Goal: Navigation & Orientation: Find specific page/section

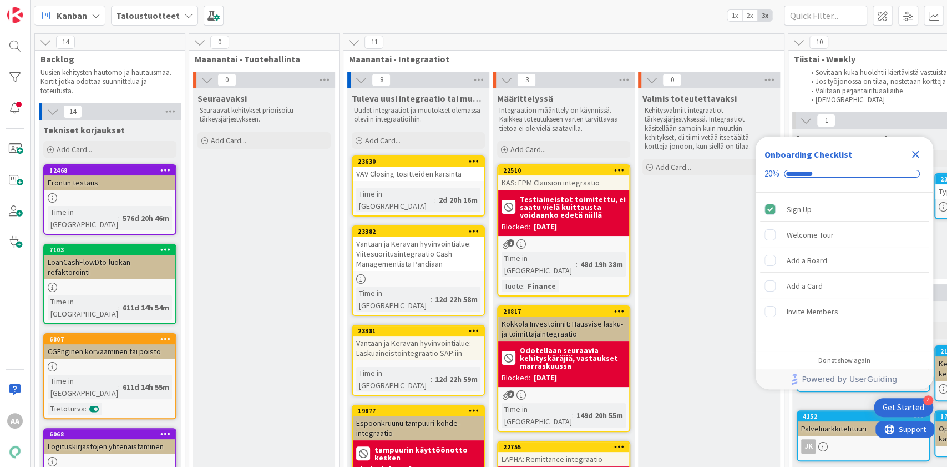
click at [915, 151] on icon "Close Checklist" at bounding box center [915, 154] width 13 height 13
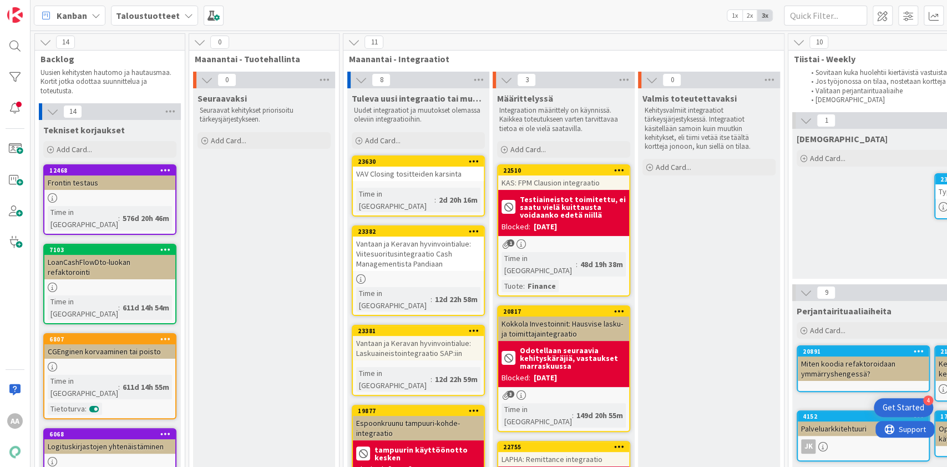
click at [169, 16] on b "Taloustuotteet" at bounding box center [148, 15] width 64 height 11
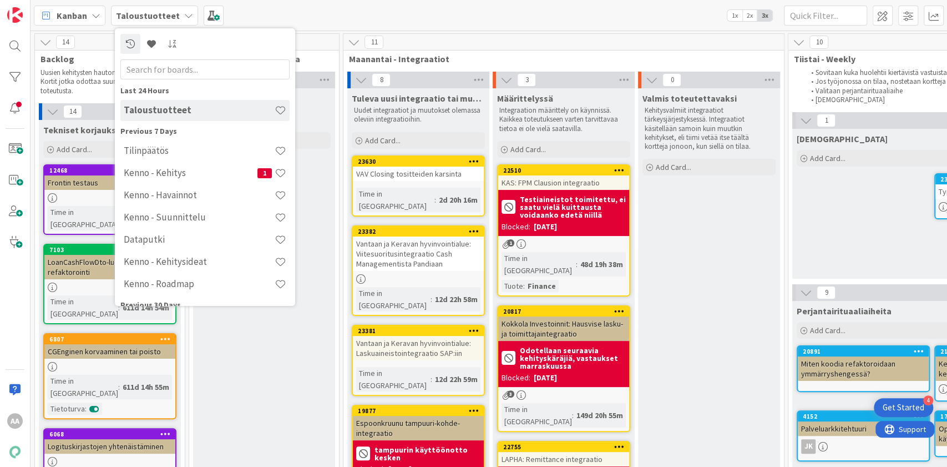
click at [205, 176] on h4 "Kenno - Kehitys" at bounding box center [191, 172] width 134 height 11
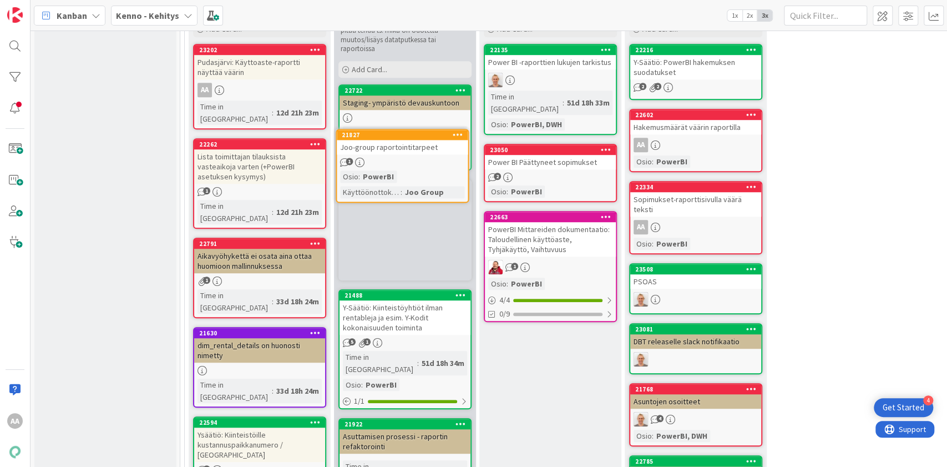
scroll to position [463, 0]
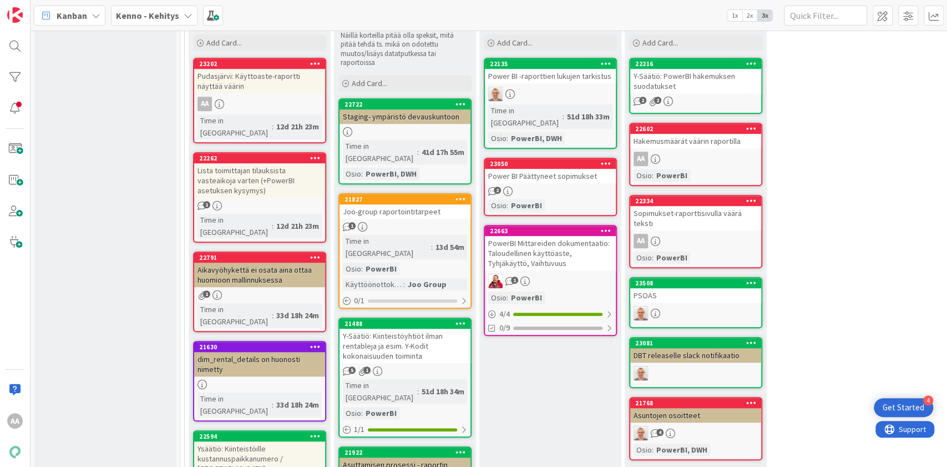
click at [414, 204] on div "Joo-group raportointitarpeet" at bounding box center [405, 211] width 131 height 14
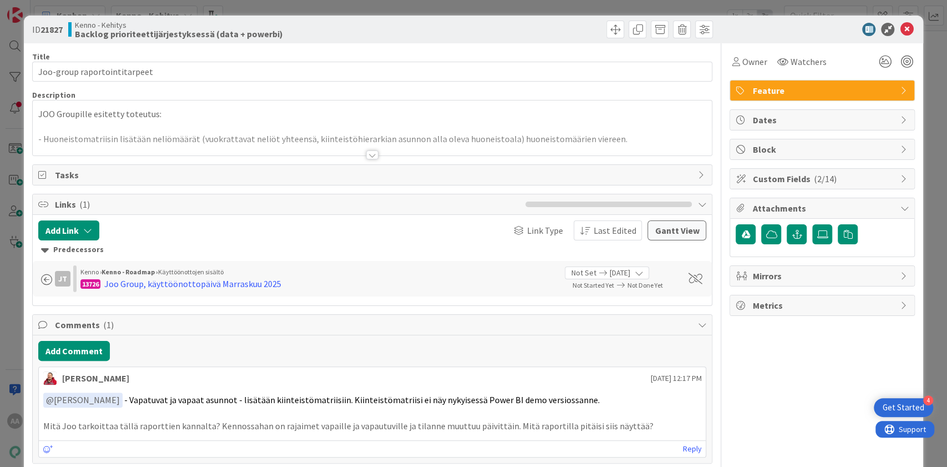
click at [366, 154] on div at bounding box center [372, 154] width 12 height 9
